Goal: Transaction & Acquisition: Subscribe to service/newsletter

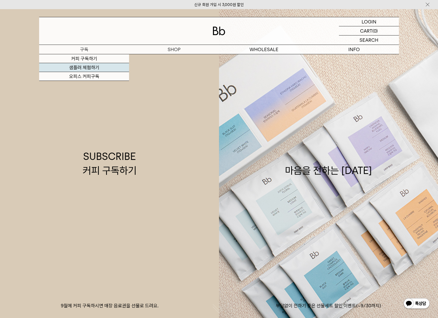
scroll to position [4, 0]
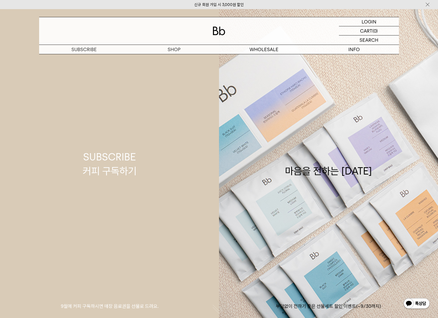
click at [151, 76] on link "SUBSCRIBE 커피 구독하기 9월에 커피 구독하시면 매장 음료권을 선물로 드려요." at bounding box center [109, 164] width 219 height 318
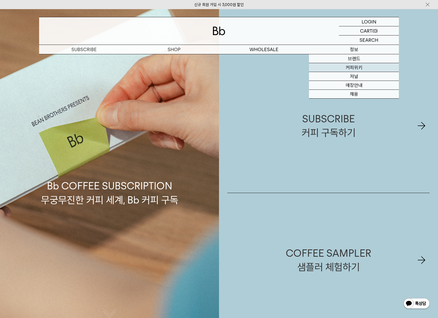
click at [350, 68] on link "커피위키" at bounding box center [354, 67] width 90 height 9
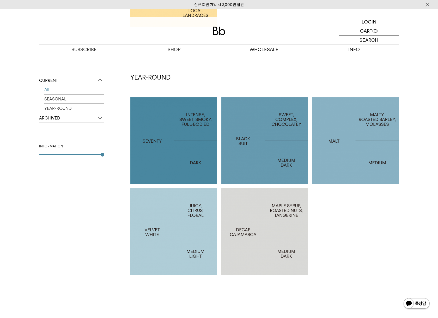
scroll to position [312, 0]
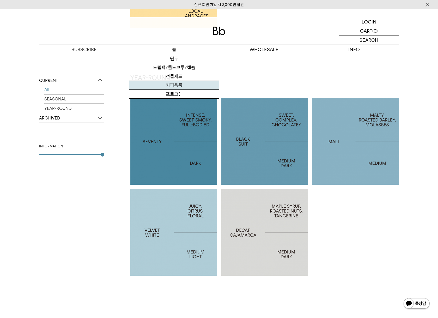
click at [173, 87] on link "커피용품" at bounding box center [174, 85] width 90 height 9
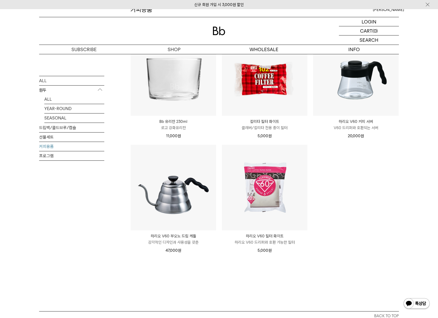
scroll to position [167, 0]
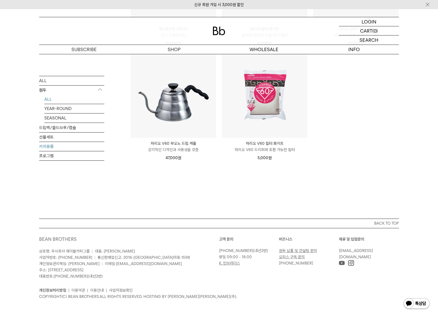
click at [47, 99] on link "ALL" at bounding box center [74, 98] width 60 height 9
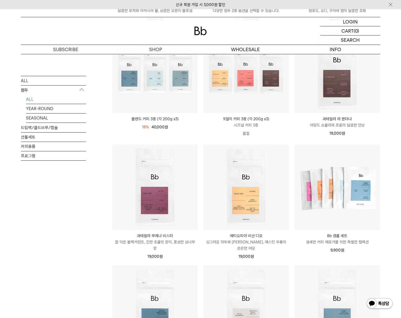
scroll to position [265, 0]
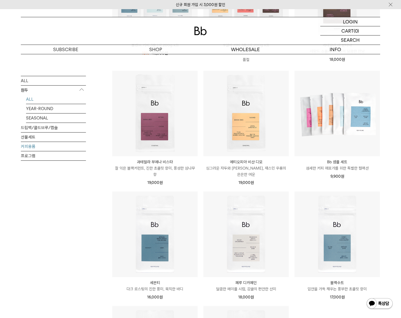
click at [29, 144] on link "커피용품" at bounding box center [53, 145] width 65 height 9
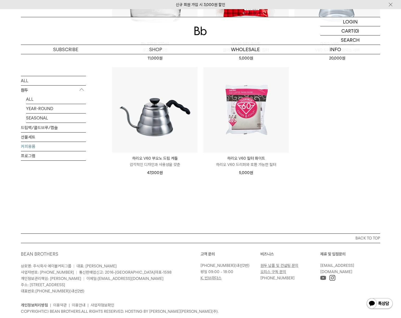
scroll to position [167, 0]
